Goal: Find specific page/section: Find specific page/section

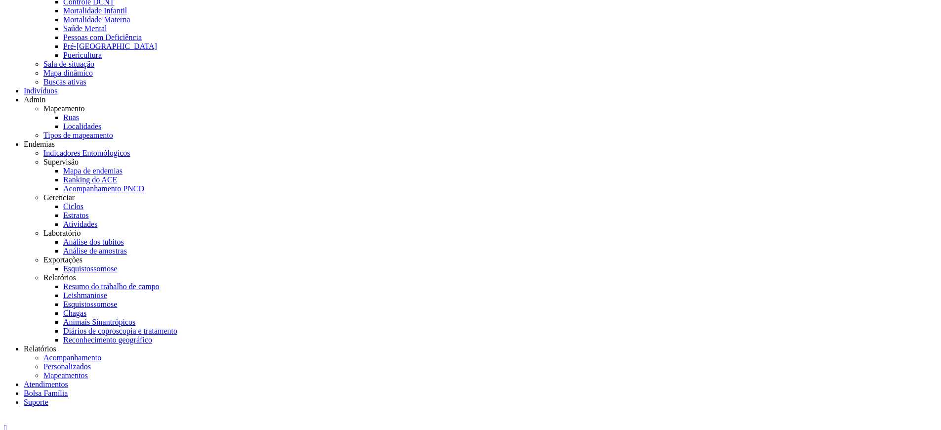
scroll to position [119, 0]
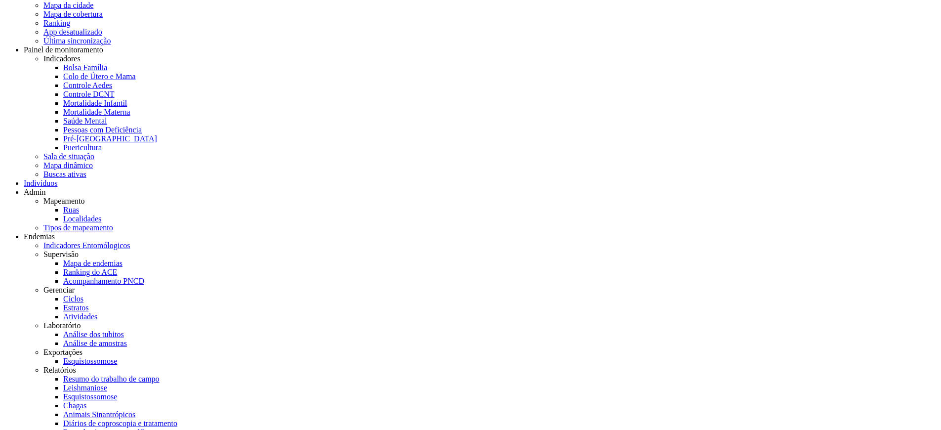
scroll to position [0, 0]
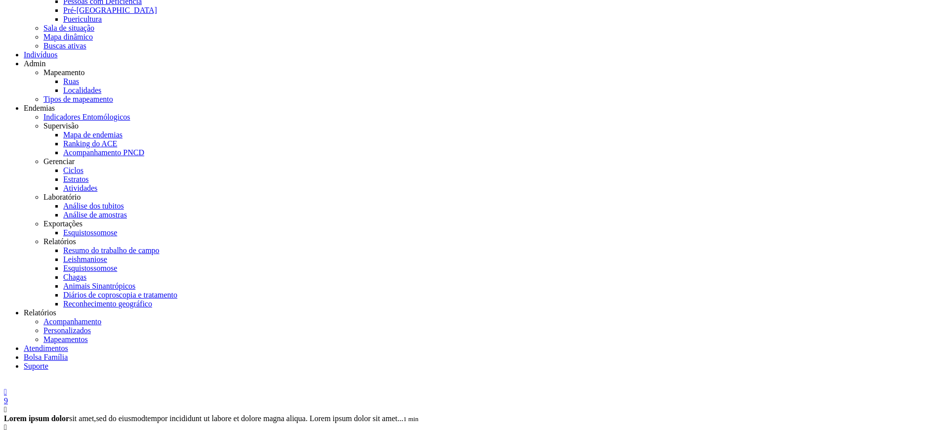
scroll to position [178, 0]
